Goal: Transaction & Acquisition: Purchase product/service

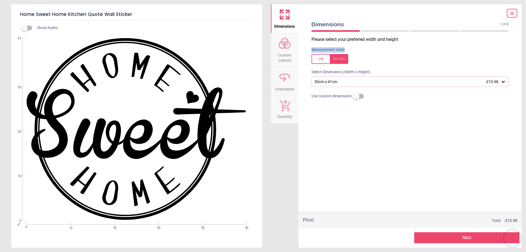
drag, startPoint x: 0, startPoint y: 0, endPoint x: 398, endPoint y: 50, distance: 400.8
click at [398, 50] on div "Measurement Units" at bounding box center [410, 55] width 206 height 21
click at [322, 57] on div at bounding box center [329, 59] width 37 height 10
click at [338, 61] on div at bounding box center [329, 59] width 37 height 10
click at [290, 56] on span "Custom Colours" at bounding box center [284, 56] width 26 height 13
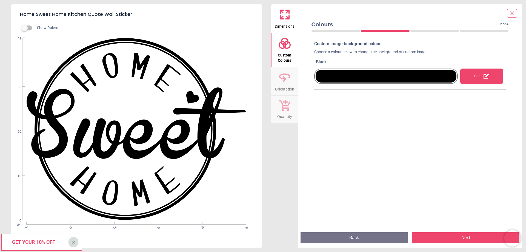
click at [412, 77] on div at bounding box center [385, 76] width 141 height 13
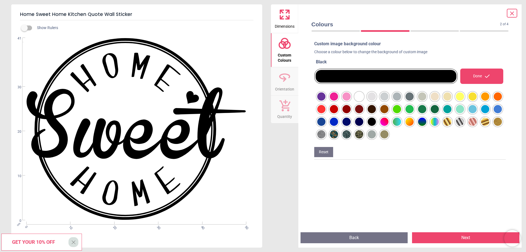
click at [325, 101] on div at bounding box center [321, 96] width 8 height 8
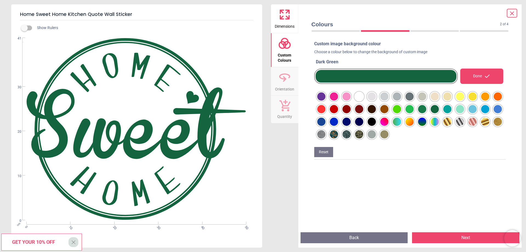
click at [325, 101] on div at bounding box center [321, 96] width 8 height 8
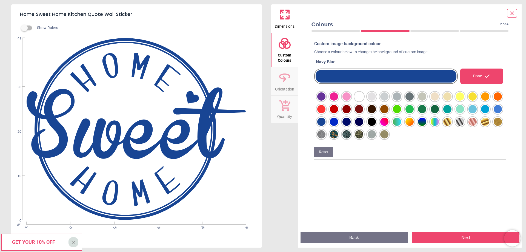
click at [325, 101] on div at bounding box center [321, 96] width 8 height 8
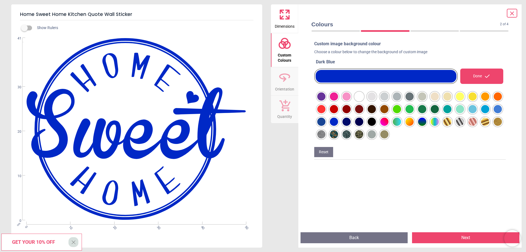
click at [325, 101] on div at bounding box center [321, 96] width 8 height 8
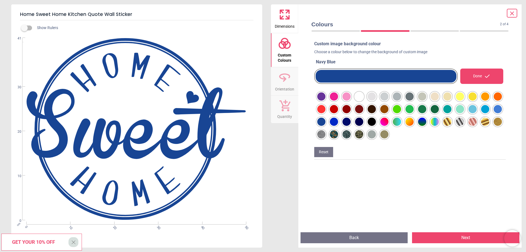
click at [325, 101] on div at bounding box center [321, 96] width 8 height 8
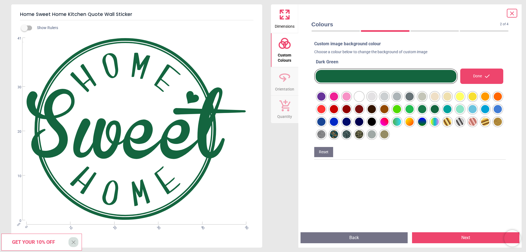
click at [325, 101] on div at bounding box center [321, 96] width 8 height 8
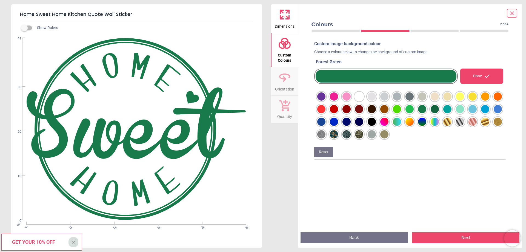
click at [325, 101] on div at bounding box center [321, 96] width 8 height 8
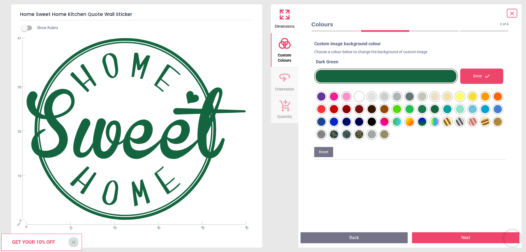
click at [325, 101] on div at bounding box center [321, 96] width 8 height 8
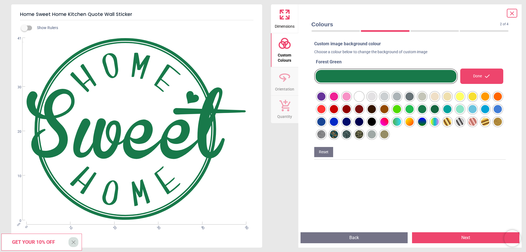
click at [445, 237] on button "Next" at bounding box center [465, 237] width 107 height 11
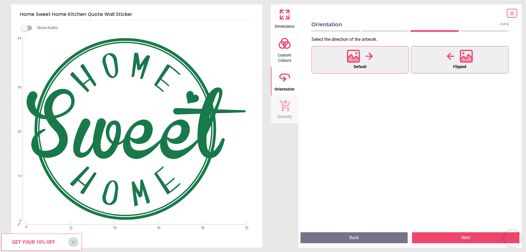
click at [458, 62] on div at bounding box center [459, 56] width 26 height 14
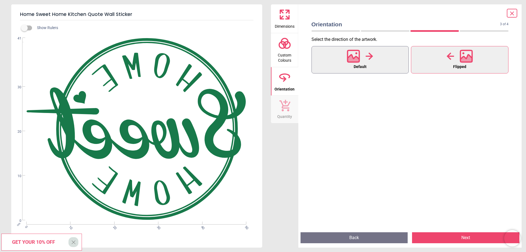
click at [375, 65] on button "Default" at bounding box center [359, 59] width 97 height 27
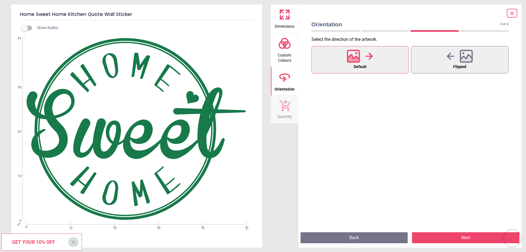
click at [455, 238] on button "Next" at bounding box center [465, 237] width 107 height 11
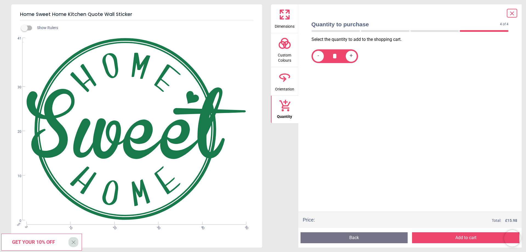
click at [462, 237] on button "Add to cart" at bounding box center [465, 237] width 107 height 11
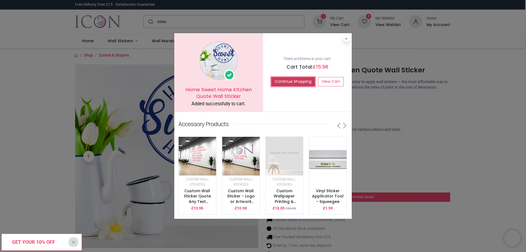
click at [305, 77] on button "Continue Shopping" at bounding box center [293, 81] width 44 height 9
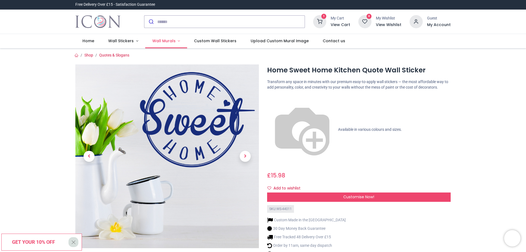
click at [165, 39] on span "Wall Murals" at bounding box center [163, 40] width 23 height 5
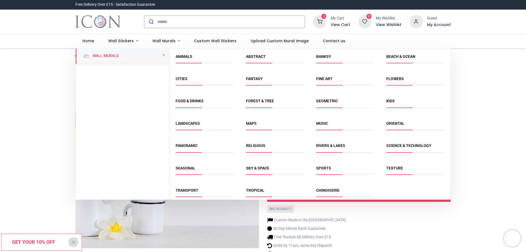
scroll to position [5, 0]
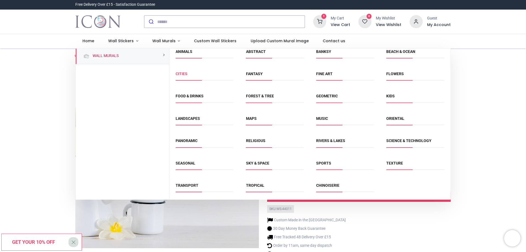
click at [179, 72] on link "Cities" at bounding box center [182, 73] width 12 height 4
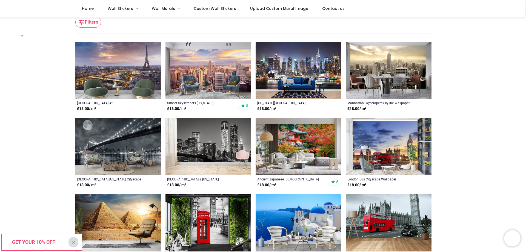
scroll to position [73, 0]
